Goal: Find specific page/section: Find specific page/section

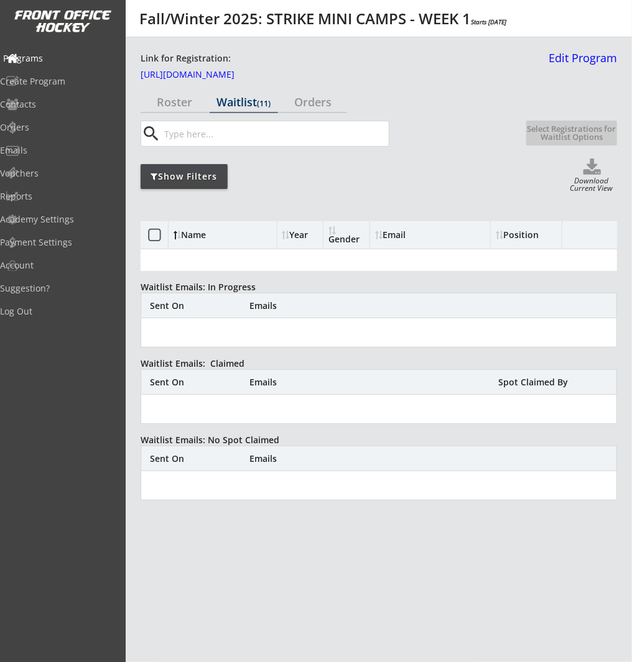
click at [64, 57] on div "Programs" at bounding box center [59, 58] width 112 height 9
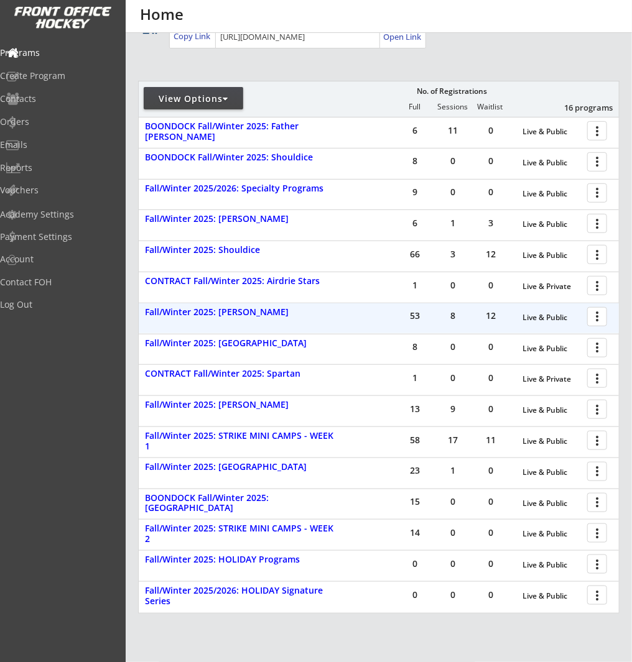
scroll to position [189, 0]
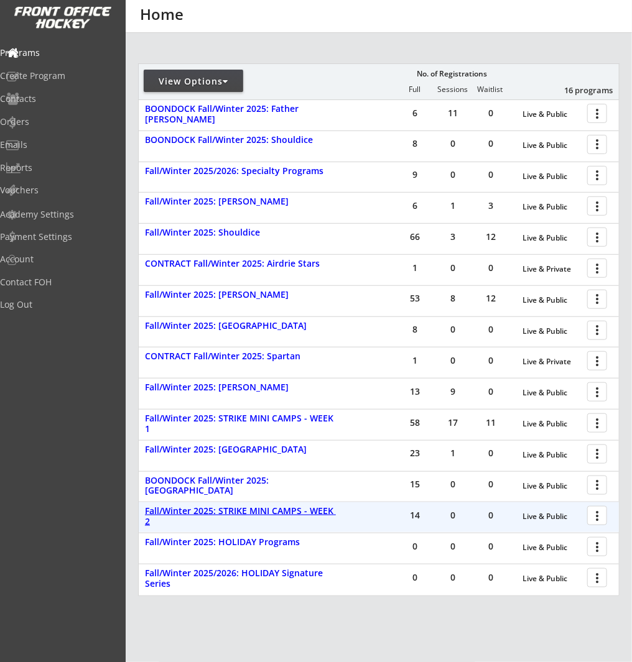
click at [316, 510] on div "Fall/Winter 2025: STRIKE MINI CAMPS - WEEK 2" at bounding box center [242, 516] width 194 height 21
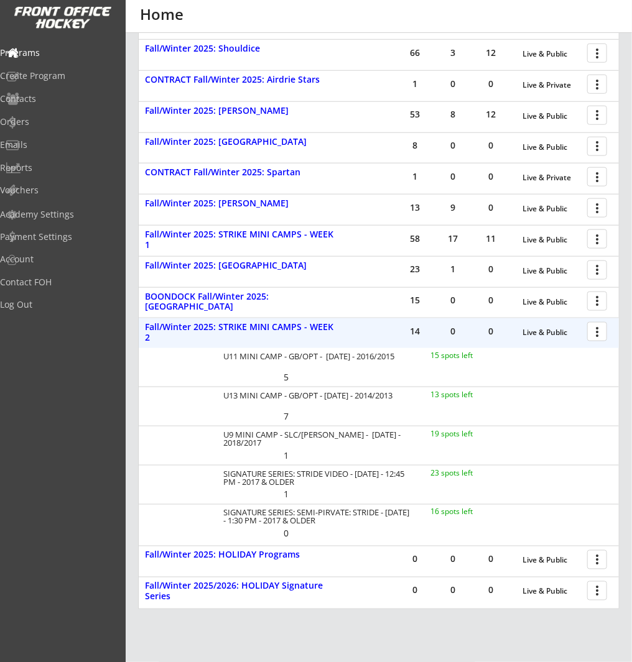
scroll to position [377, 0]
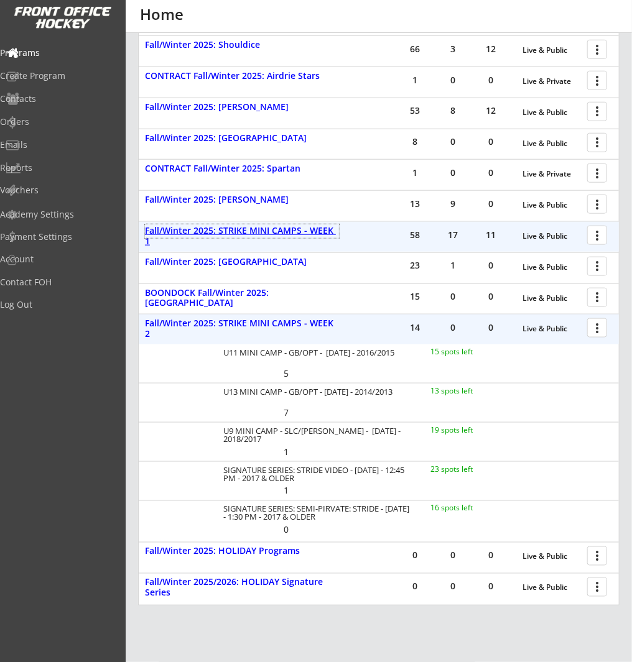
click at [308, 229] on div "Fall/Winter 2025: STRIKE MINI CAMPS - WEEK 1" at bounding box center [242, 236] width 194 height 21
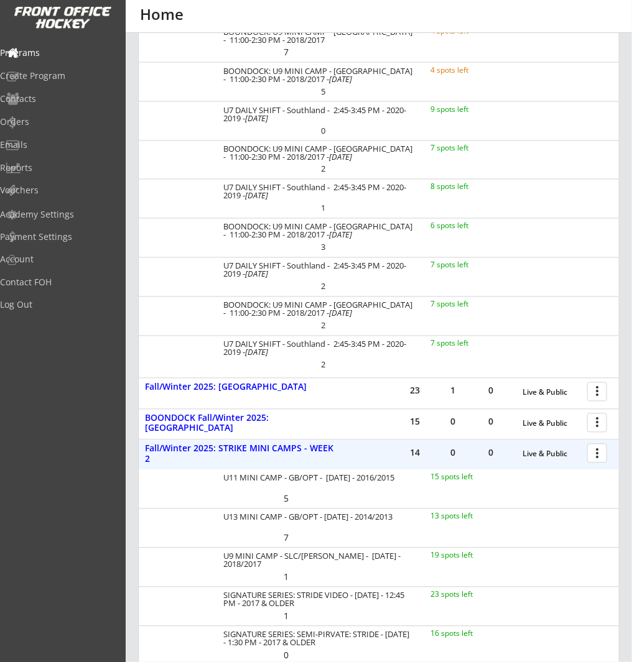
scroll to position [746, 0]
